Goal: Complete application form: Complete application form

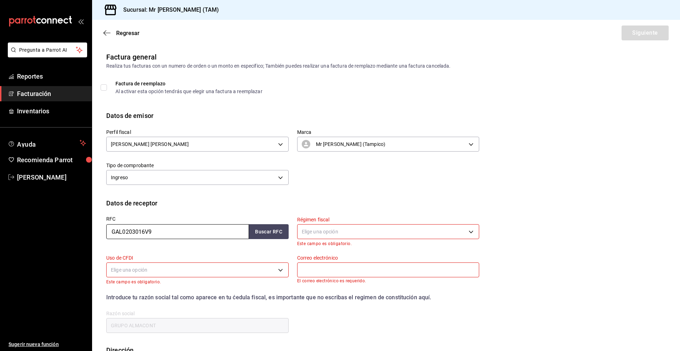
drag, startPoint x: 167, startPoint y: 230, endPoint x: 85, endPoint y: 224, distance: 82.1
click at [85, 224] on div "Pregunta a Parrot AI Reportes Facturación Inventarios Ayuda Recomienda Parrot […" at bounding box center [340, 175] width 680 height 351
paste input "AAOG7307167I2"
type input "AAOG7307167I2"
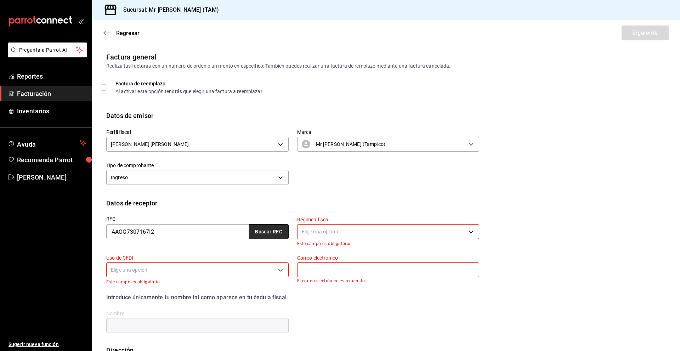
click at [263, 233] on button "Buscar RFC" at bounding box center [269, 231] width 40 height 15
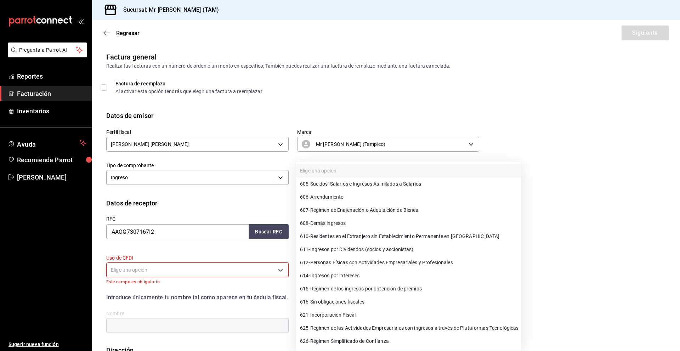
click at [398, 232] on body "Pregunta a Parrot AI Reportes Facturación Inventarios Ayuda Recomienda Parrot […" at bounding box center [340, 175] width 680 height 351
click at [353, 340] on span "626 - Régimen Simplificado de Confianza" at bounding box center [344, 341] width 89 height 7
type input "626"
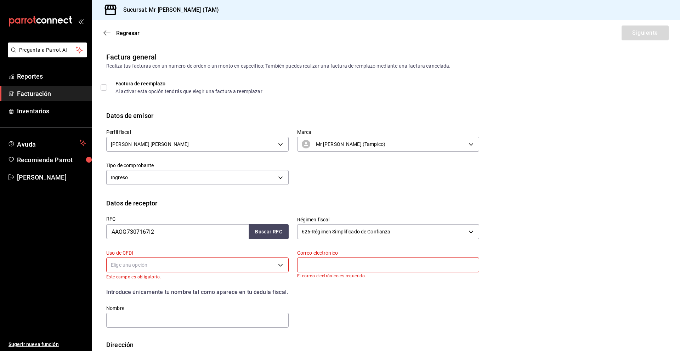
click at [269, 271] on body "Pregunta a Parrot AI Reportes Facturación Inventarios Ayuda Recomienda Parrot […" at bounding box center [340, 175] width 680 height 351
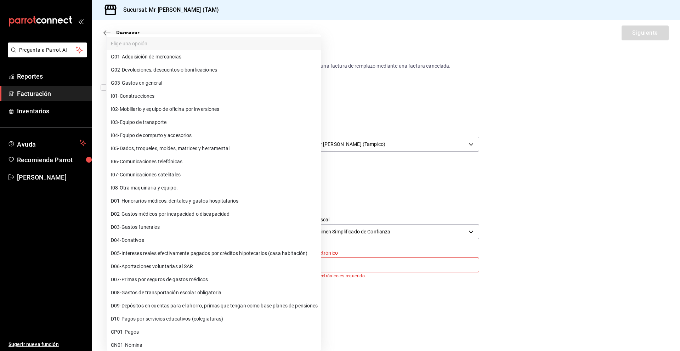
click at [162, 80] on span "G03 - Gastos en general" at bounding box center [136, 82] width 51 height 7
type input "G03"
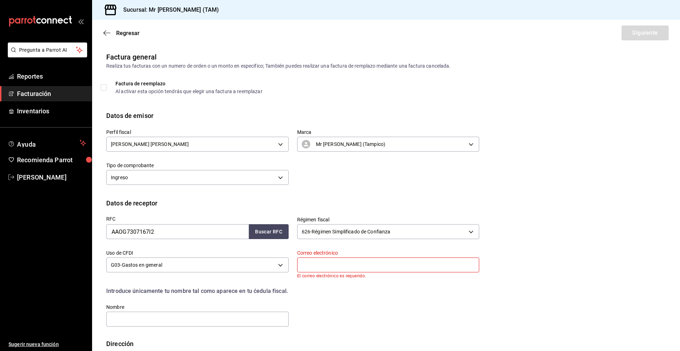
click at [305, 270] on input "text" at bounding box center [388, 265] width 182 height 15
click at [394, 307] on div "RFC AAOG7307167I2 Buscar RFC Régimen fiscal 626 - Régimen Simplificado de Confi…" at bounding box center [289, 268] width 382 height 120
click at [330, 262] on input "text" at bounding box center [388, 265] width 182 height 15
paste input "[EMAIL_ADDRESS][DOMAIN_NAME]"
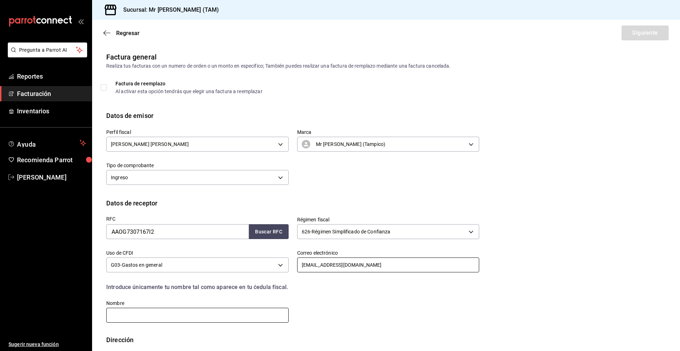
type input "[EMAIL_ADDRESS][DOMAIN_NAME]"
click at [186, 318] on input "text" at bounding box center [197, 315] width 182 height 15
paste input "[PERSON_NAME] [PERSON_NAME]"
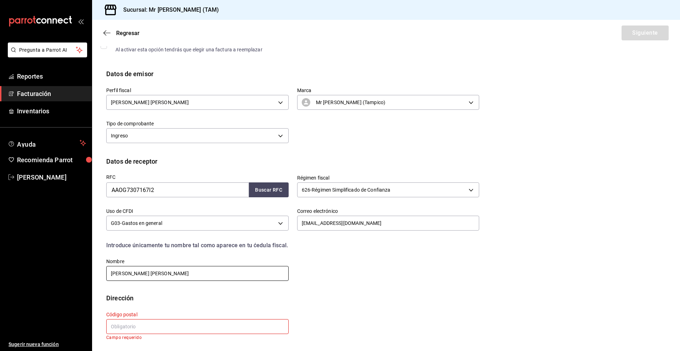
scroll to position [42, 0]
click at [142, 273] on input "[PERSON_NAME] [PERSON_NAME]" at bounding box center [197, 273] width 182 height 15
type input "[PERSON_NAME] [PERSON_NAME]"
click at [186, 313] on label "Código postal" at bounding box center [197, 314] width 182 height 5
click at [162, 322] on input "text" at bounding box center [197, 326] width 182 height 15
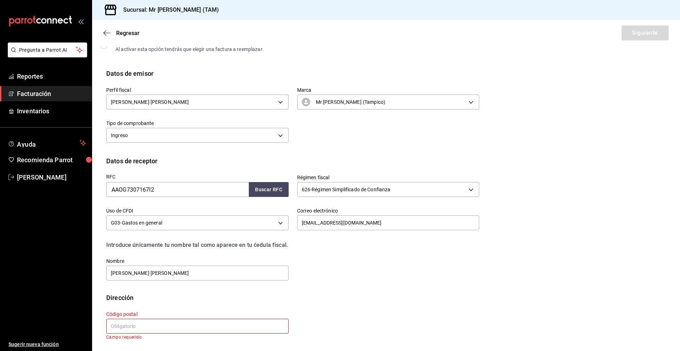
click at [133, 322] on input "text" at bounding box center [197, 326] width 182 height 15
paste input "89604"
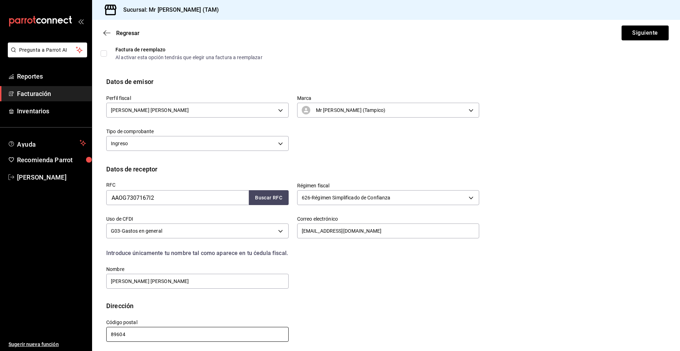
scroll to position [37, 0]
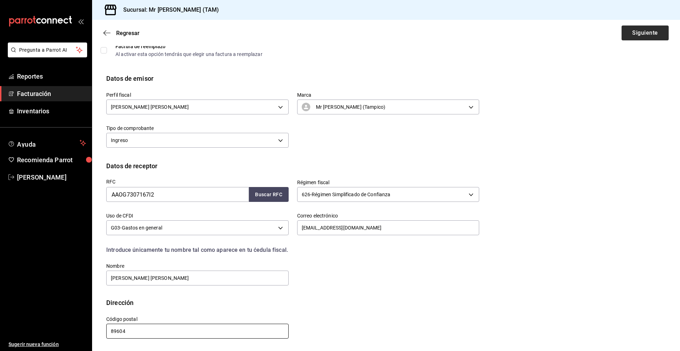
type input "89604"
click at [631, 28] on button "Siguiente" at bounding box center [645, 33] width 47 height 15
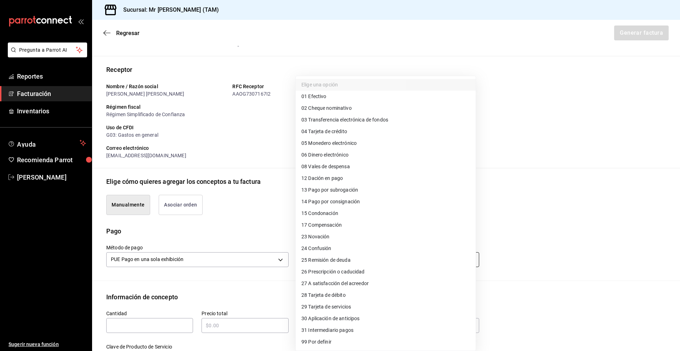
click at [350, 266] on body "Pregunta a Parrot AI Reportes Facturación Inventarios Ayuda Recomienda Parrot […" at bounding box center [340, 175] width 680 height 351
click at [255, 204] on div at bounding box center [340, 175] width 680 height 351
